Goal: Check status: Check status

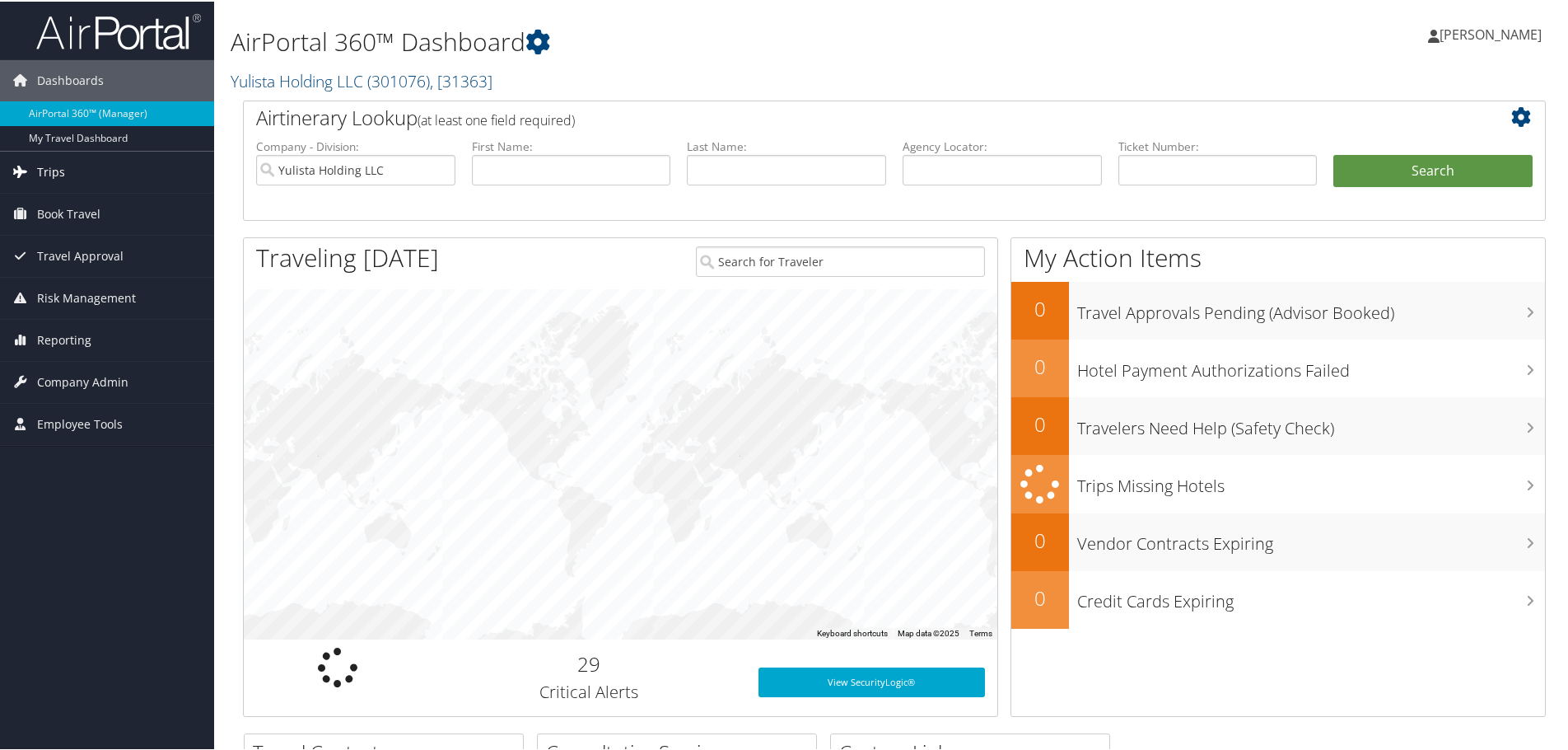
click at [48, 171] on span "Trips" at bounding box center [51, 171] width 28 height 42
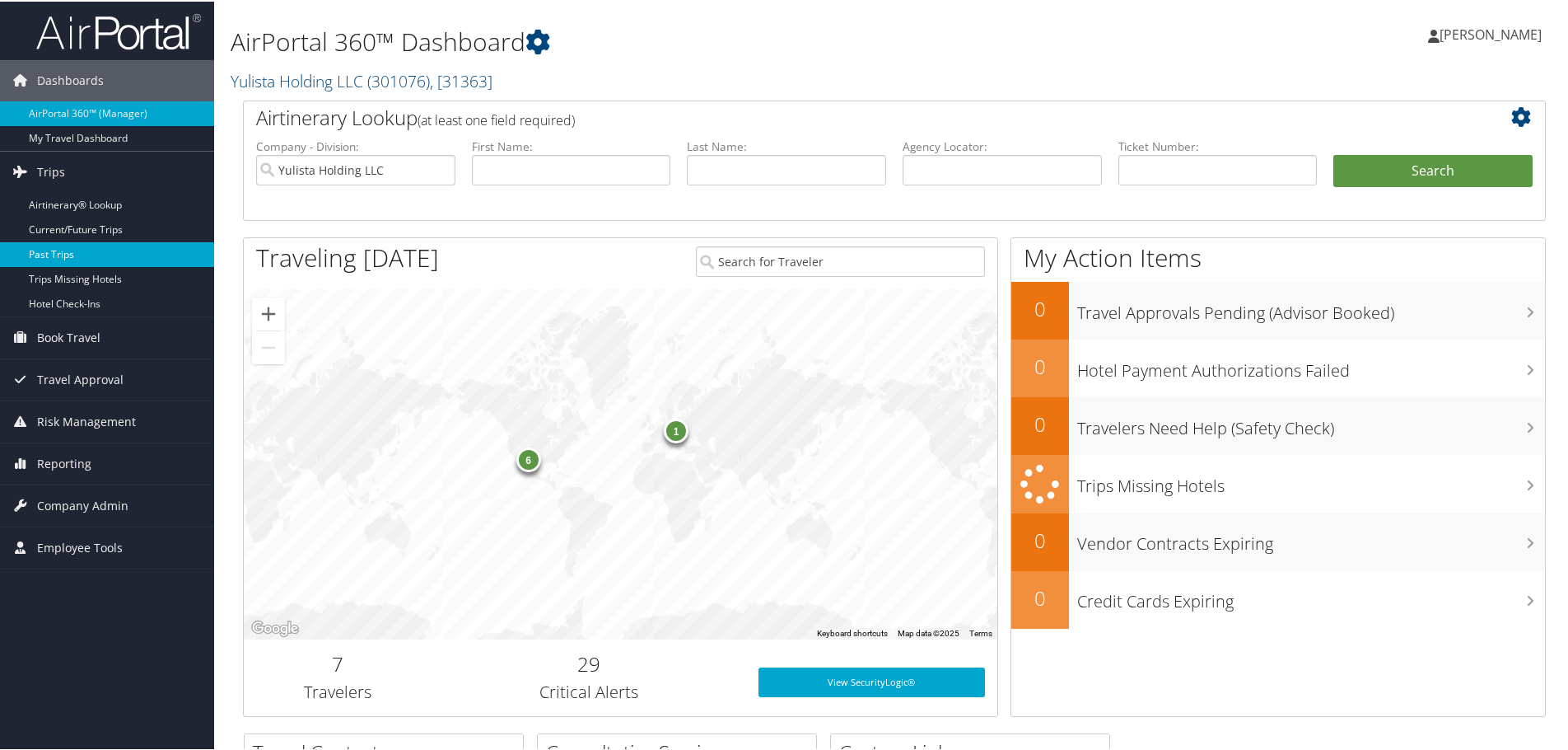
click at [56, 255] on link "Past Trips" at bounding box center [106, 253] width 214 height 24
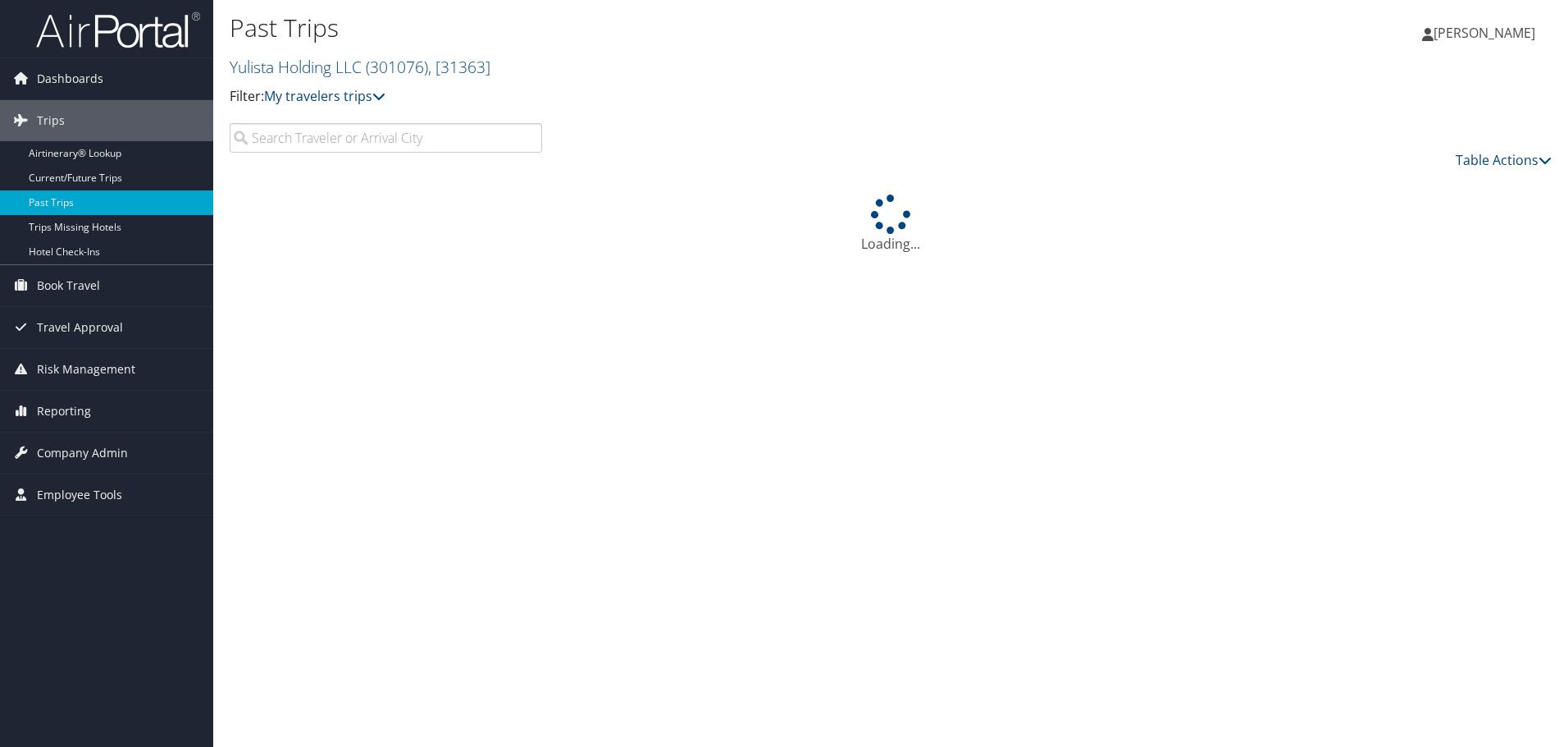
click at [261, 142] on input "search" at bounding box center [386, 138] width 313 height 30
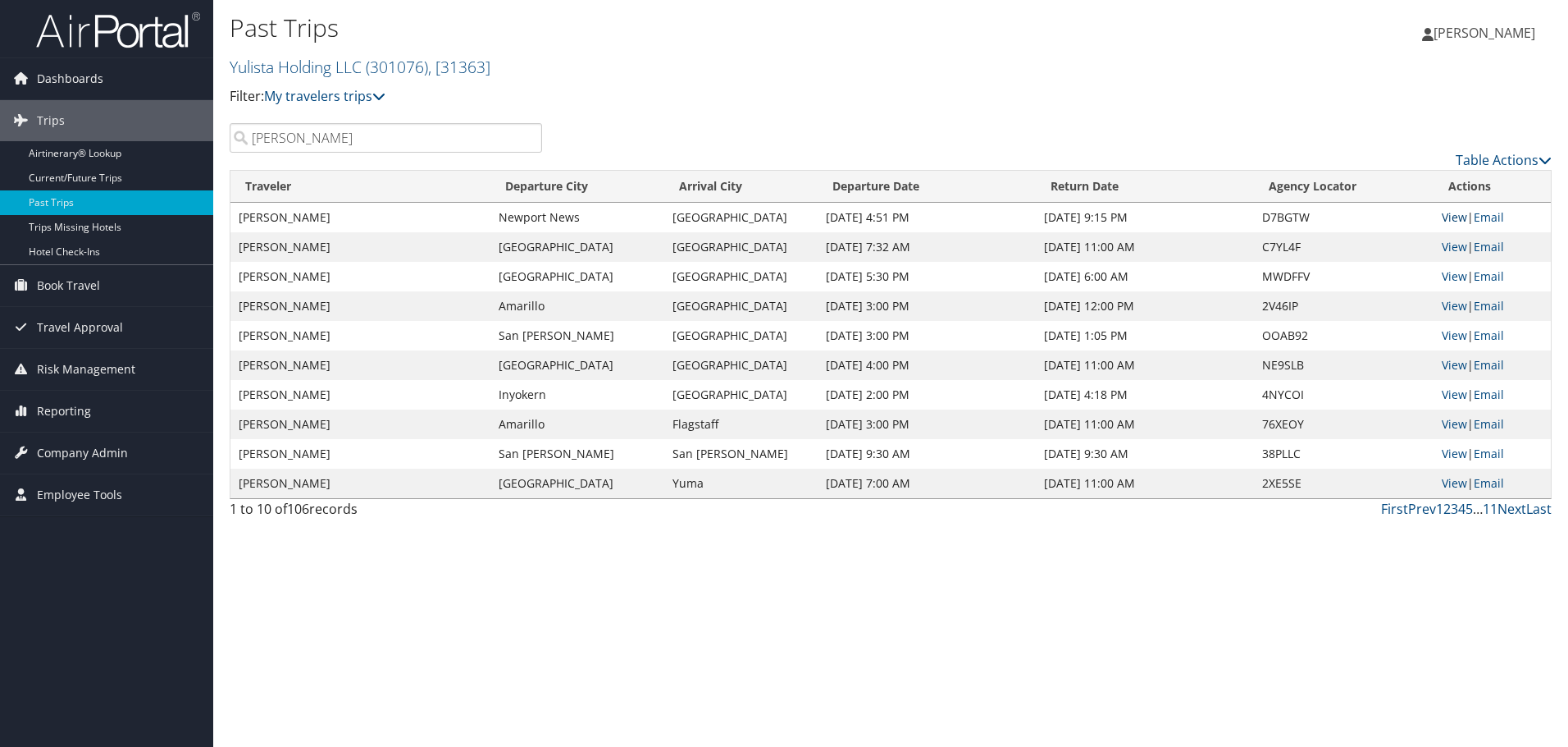
type input "Kiszely"
click at [1462, 218] on link "View" at bounding box center [1455, 217] width 25 height 15
